Goal: Task Accomplishment & Management: Manage account settings

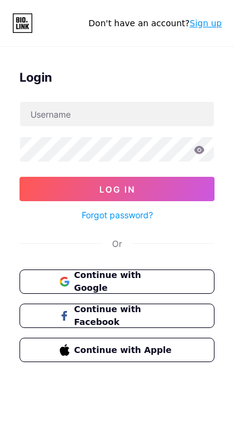
click at [152, 279] on span "Continue with Google" at bounding box center [124, 282] width 101 height 26
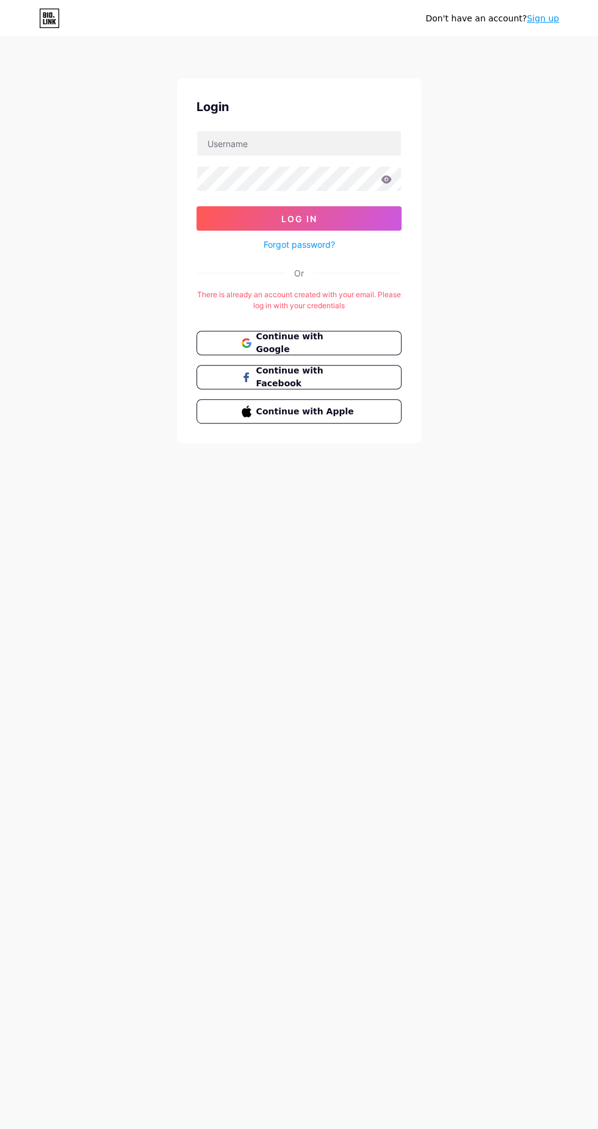
click at [400, 402] on button "Continue with Apple" at bounding box center [299, 411] width 205 height 24
click at [359, 139] on input "text" at bounding box center [299, 143] width 204 height 24
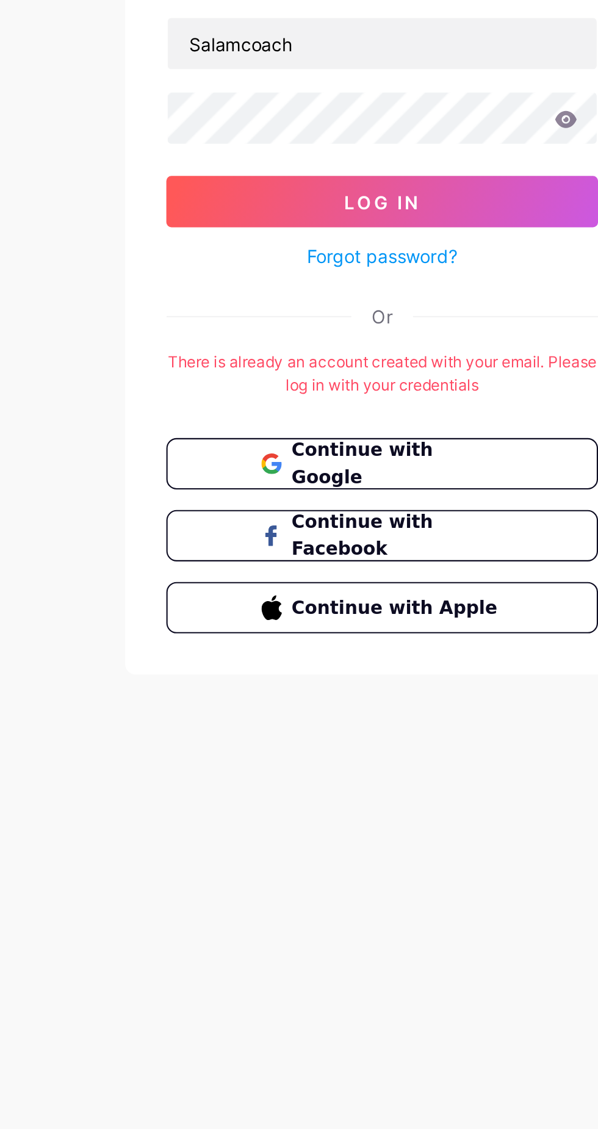
click at [354, 213] on button "Log In" at bounding box center [299, 218] width 205 height 24
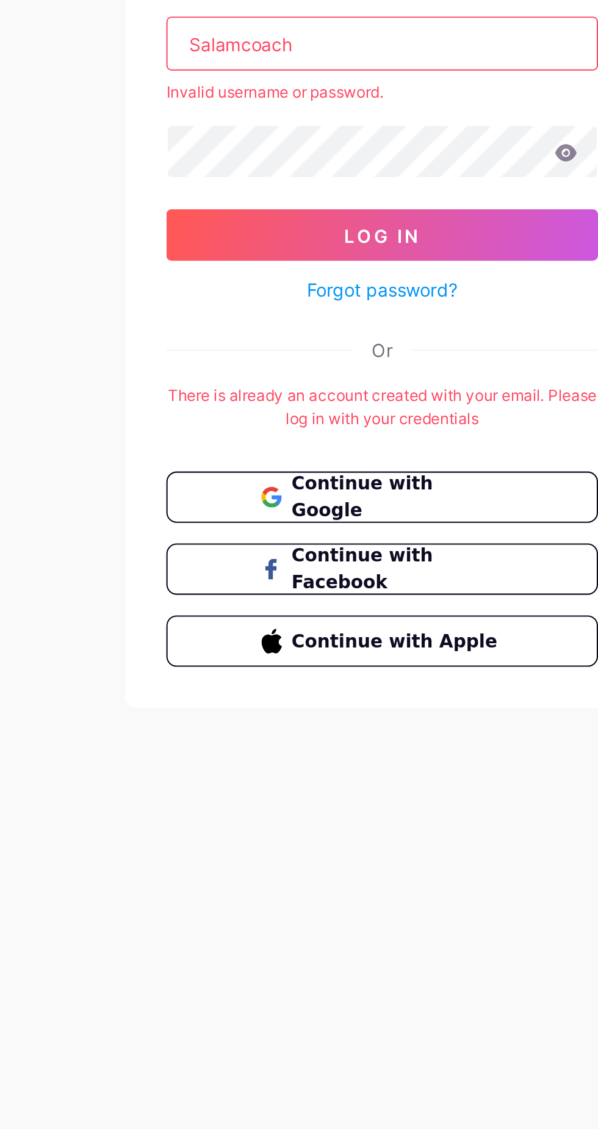
click at [299, 143] on input "Salamcoach" at bounding box center [299, 143] width 204 height 24
type input "S"
click at [388, 193] on icon at bounding box center [386, 195] width 11 height 9
click at [322, 231] on button "Log In" at bounding box center [299, 234] width 205 height 24
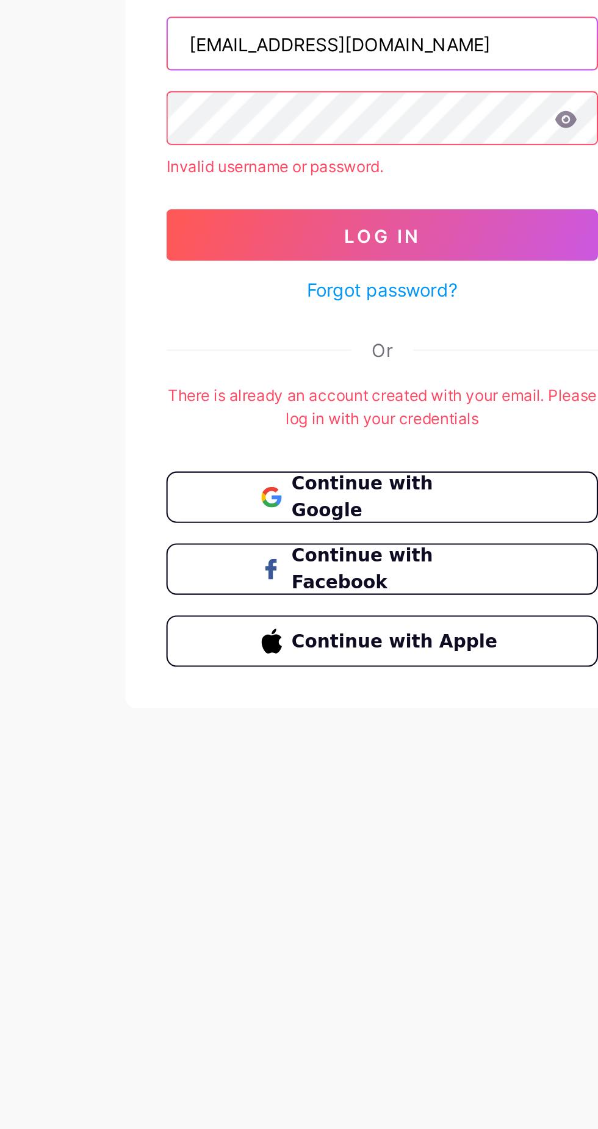
click at [306, 143] on input "[EMAIL_ADDRESS][DOMAIN_NAME]" at bounding box center [299, 143] width 204 height 24
type input "coachkurnia"
type input "salamcoach"
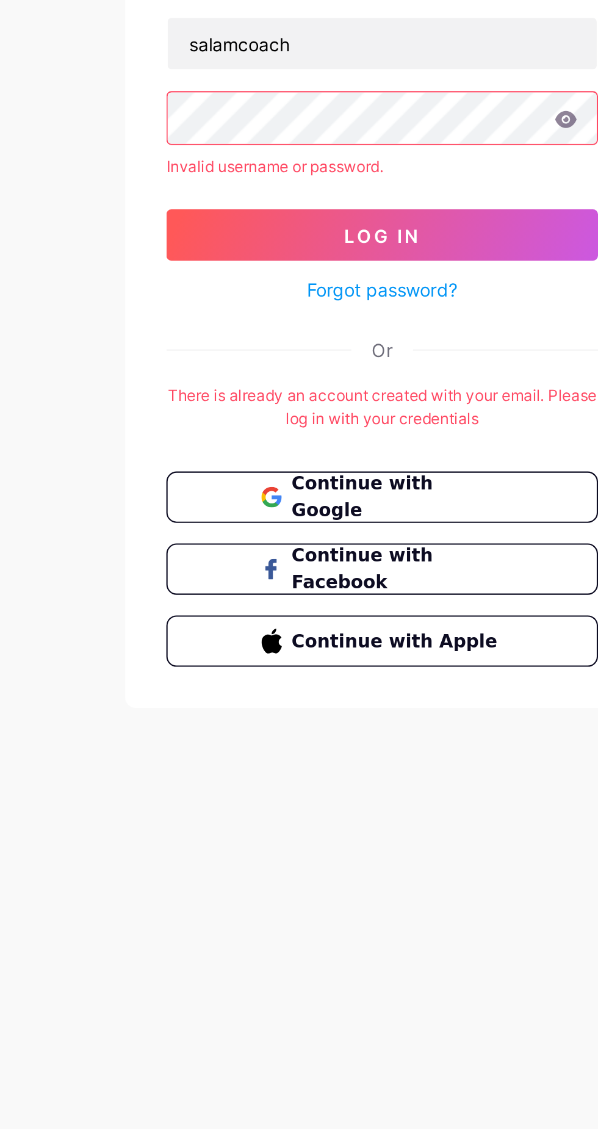
click at [362, 235] on button "Log In" at bounding box center [299, 234] width 205 height 24
